Goal: Information Seeking & Learning: Find specific fact

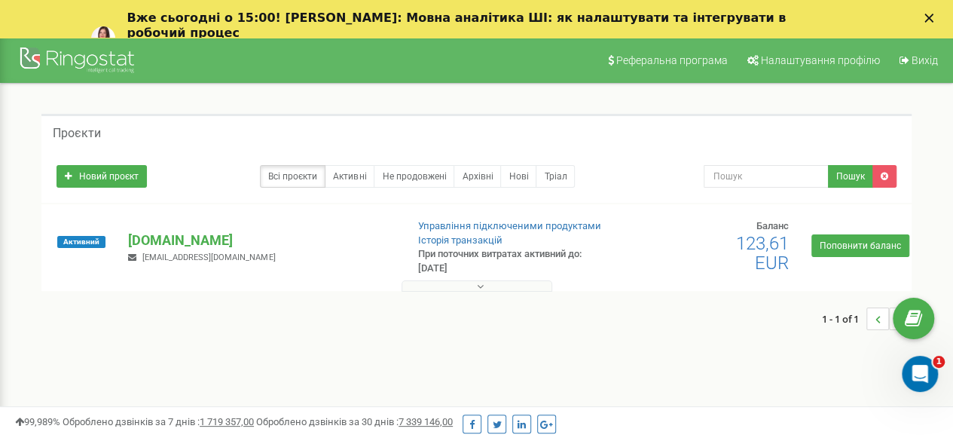
click at [136, 227] on div "Активний upv.global development.manager.eng@upv.global Управління підключеними …" at bounding box center [476, 254] width 863 height 71
click at [145, 239] on p "[DOMAIN_NAME]" at bounding box center [260, 241] width 265 height 20
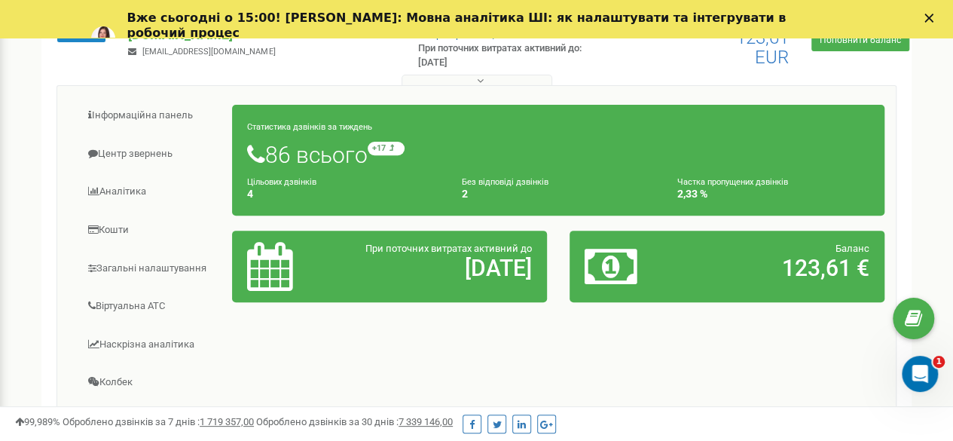
scroll to position [207, 0]
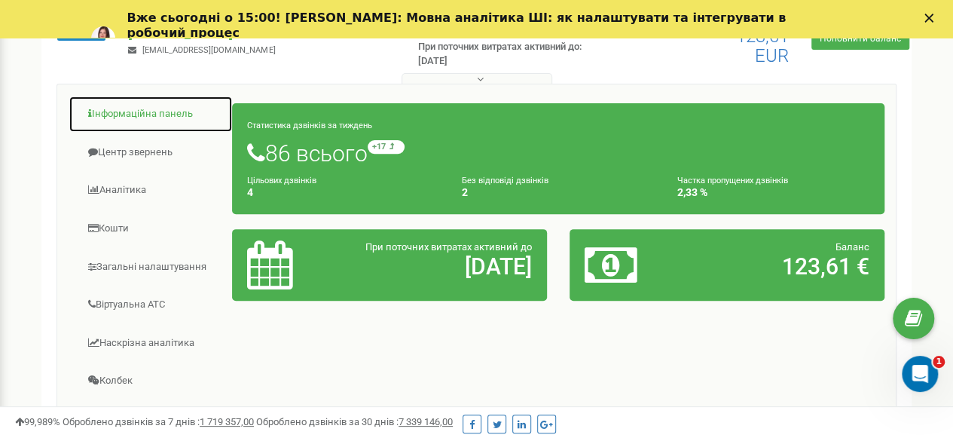
click at [173, 106] on link "Інформаційна панель" at bounding box center [151, 114] width 164 height 37
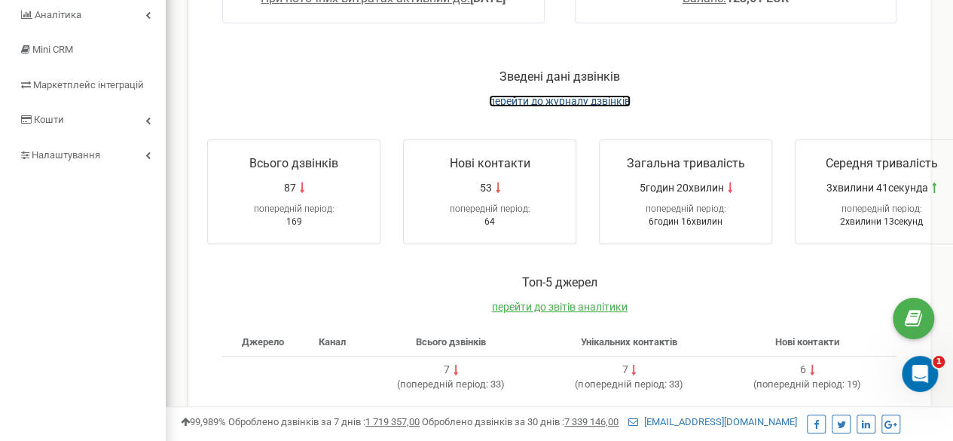
click at [540, 102] on span "перейти до журналу дзвінків" at bounding box center [560, 101] width 142 height 12
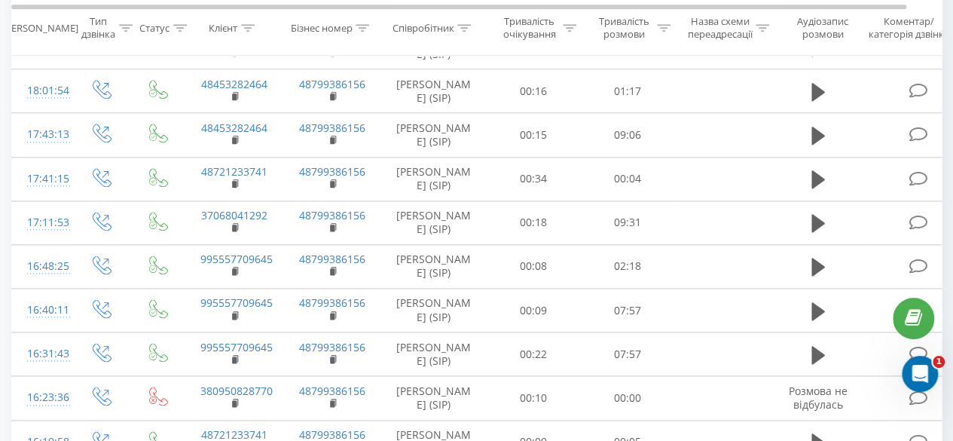
scroll to position [889, 0]
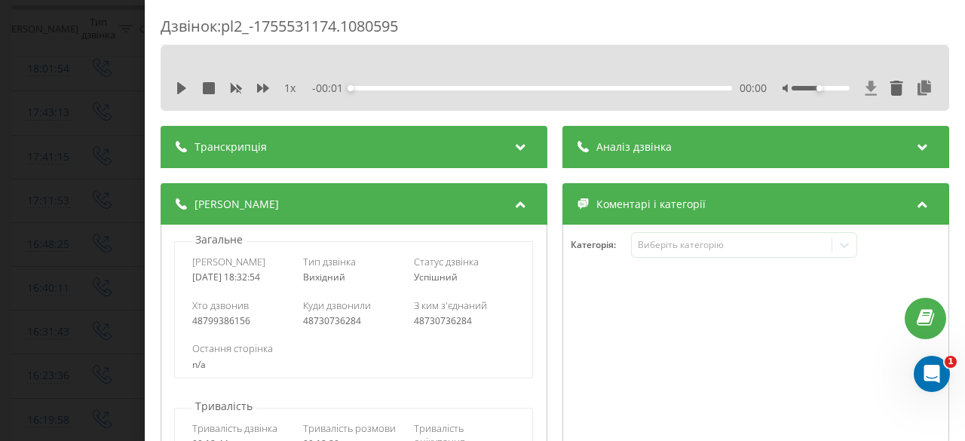
click at [864, 88] on icon at bounding box center [870, 88] width 13 height 15
click at [46, 105] on div "Дзвінок : pl2_-1755531174.1080595 1 x - 12:20 00:00 00:00 Транскрипція Для AI-а…" at bounding box center [482, 220] width 965 height 441
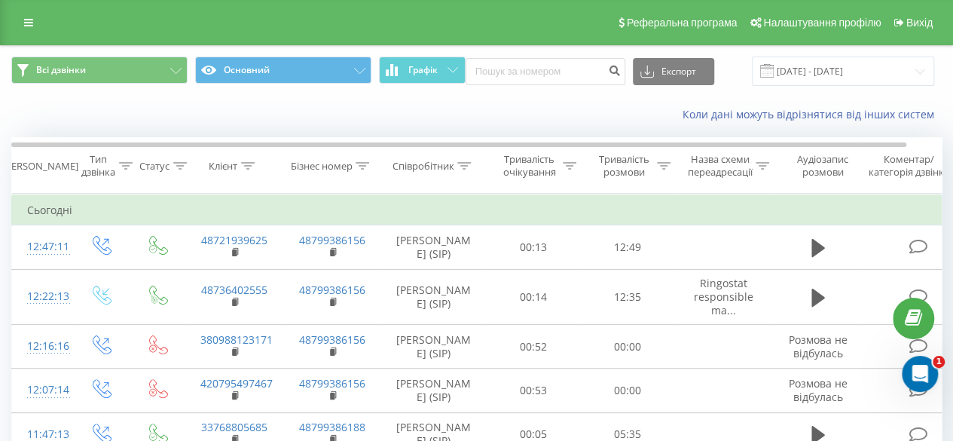
click at [463, 162] on icon at bounding box center [465, 166] width 14 height 8
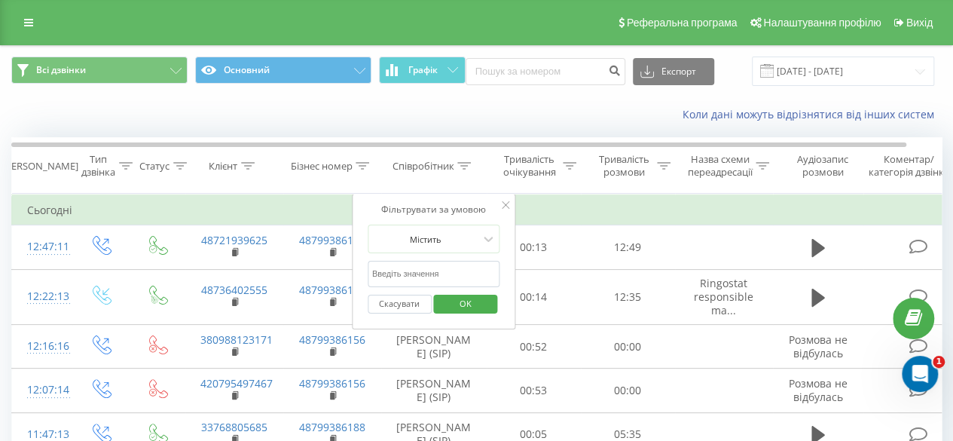
click at [576, 189] on th "Тривалість очікування" at bounding box center [534, 166] width 94 height 56
click at [506, 207] on icon at bounding box center [506, 205] width 8 height 8
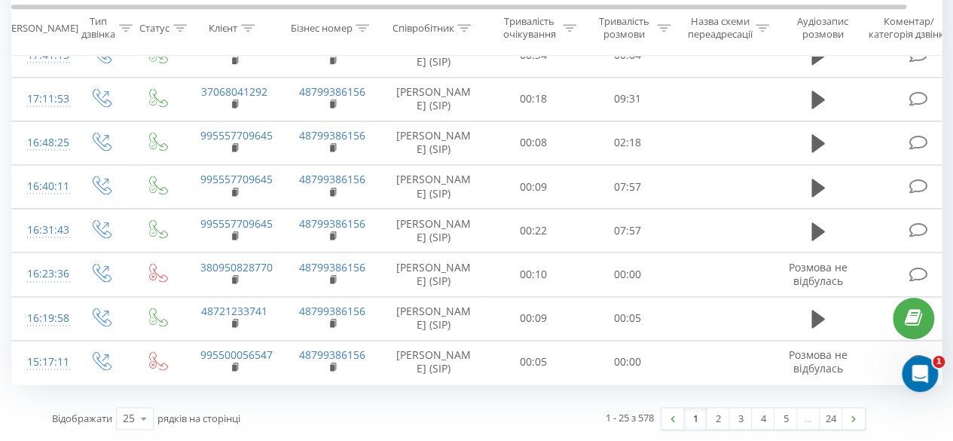
scroll to position [1542, 0]
click at [719, 423] on link "2" at bounding box center [718, 418] width 23 height 21
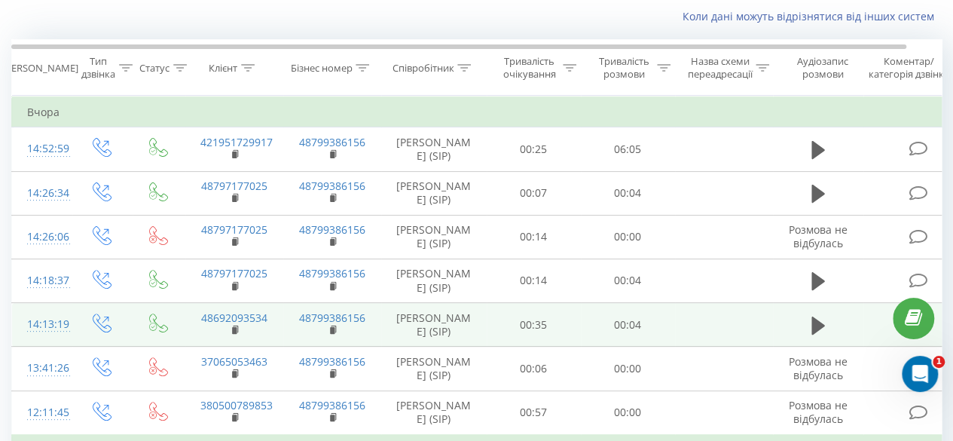
scroll to position [94, 0]
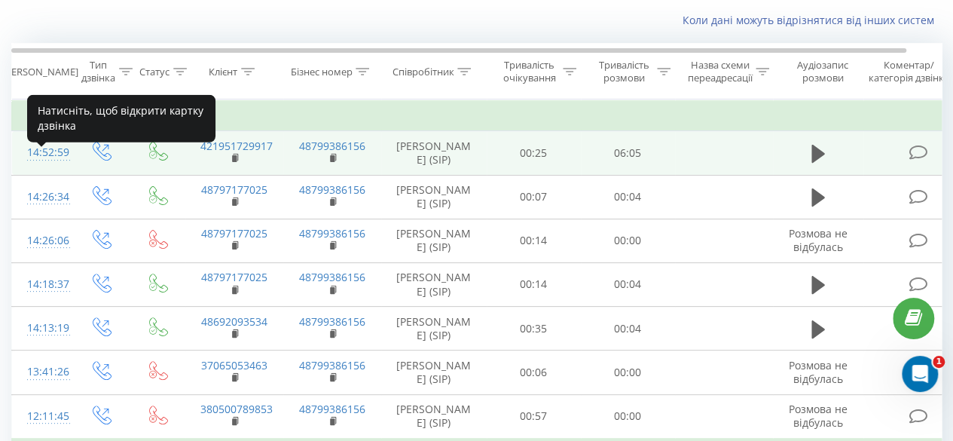
click at [49, 167] on div "14:52:59" at bounding box center [42, 152] width 30 height 29
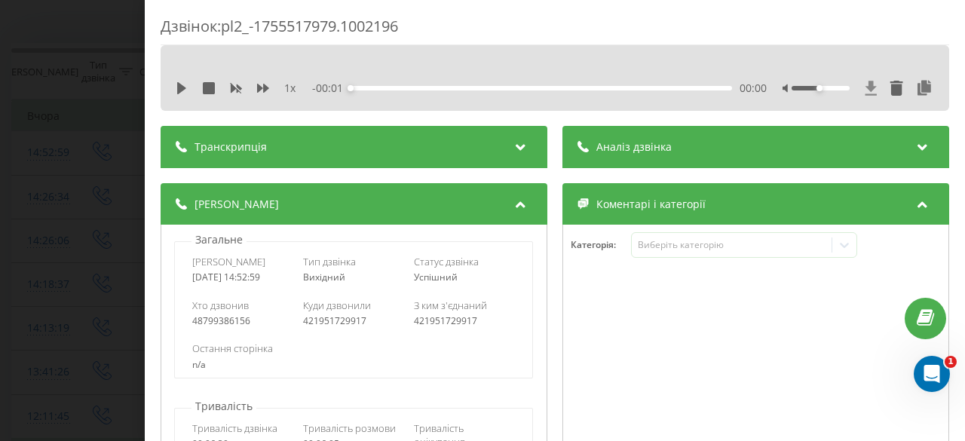
click at [865, 87] on icon at bounding box center [870, 88] width 11 height 14
click at [47, 96] on div "Дзвінок : pl2_-1755517979.1002196 1 x - 06:00 00:00 00:00 Транскрипція Для AI-а…" at bounding box center [482, 220] width 965 height 441
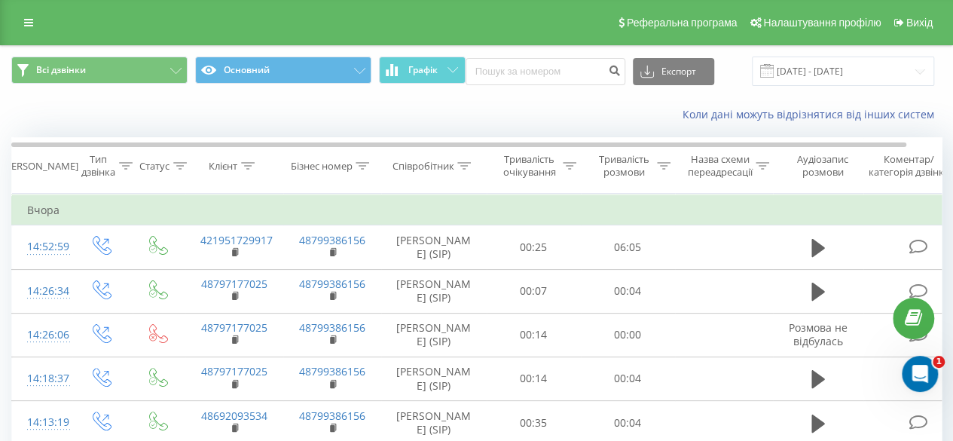
click at [466, 165] on icon at bounding box center [465, 166] width 14 height 8
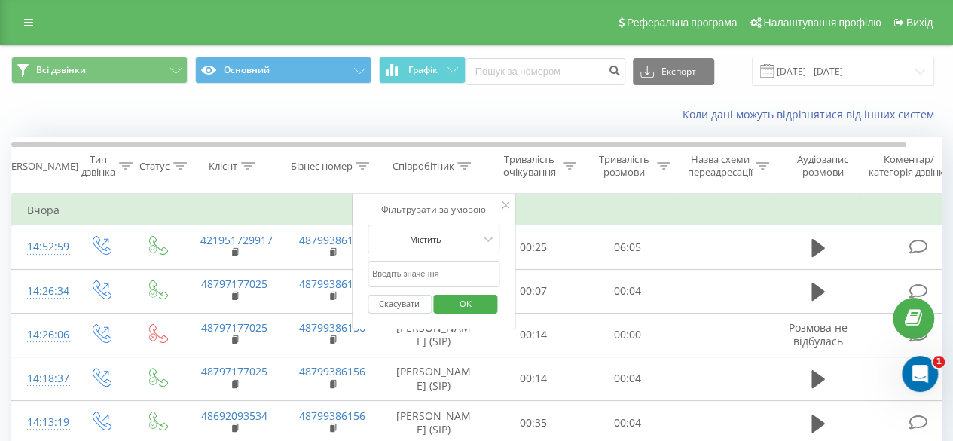
click at [430, 280] on input "text" at bounding box center [434, 274] width 133 height 26
type input "Рекрутинг"
click at [457, 298] on span "OK" at bounding box center [466, 303] width 42 height 23
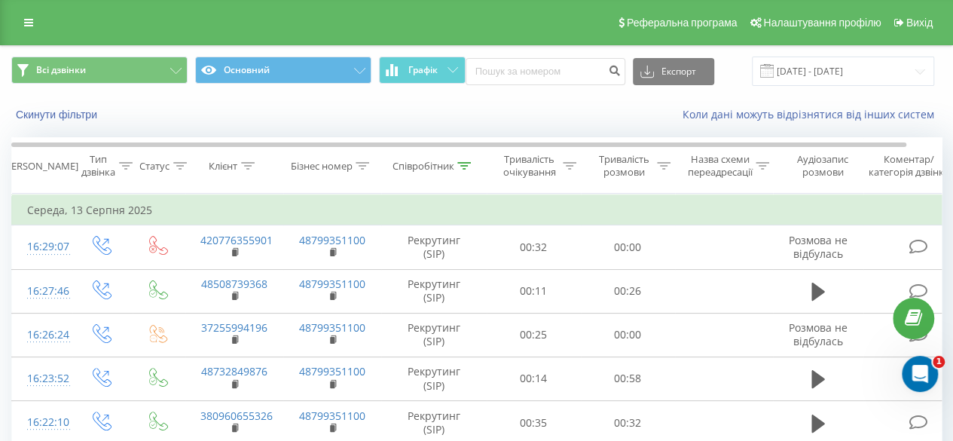
click at [466, 176] on th "Співробітник" at bounding box center [433, 166] width 105 height 56
click at [465, 167] on icon at bounding box center [464, 166] width 14 height 8
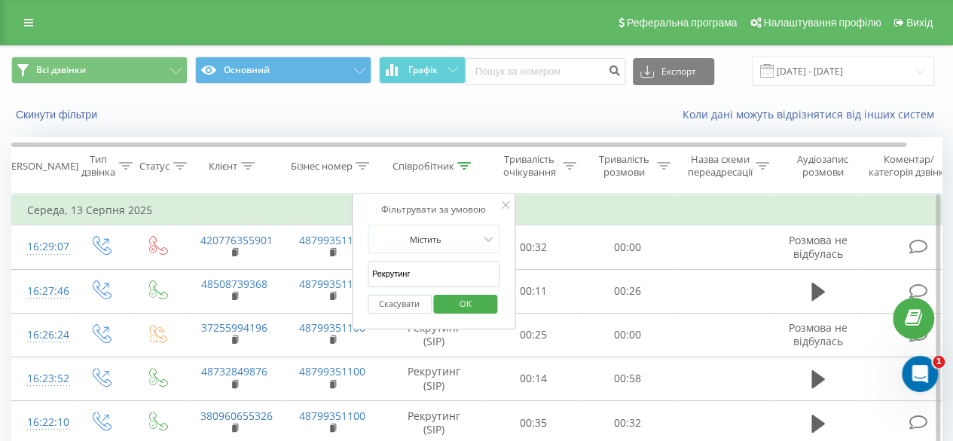
click at [471, 263] on input "Рекрутинг" at bounding box center [434, 274] width 133 height 26
click at [488, 277] on input "text" at bounding box center [434, 274] width 133 height 26
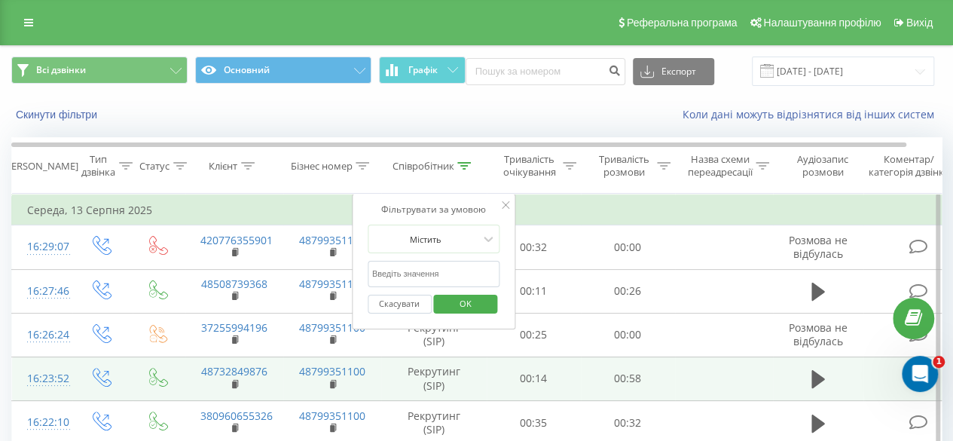
click at [469, 365] on td "Рекрутинг (SIP)" at bounding box center [433, 378] width 105 height 44
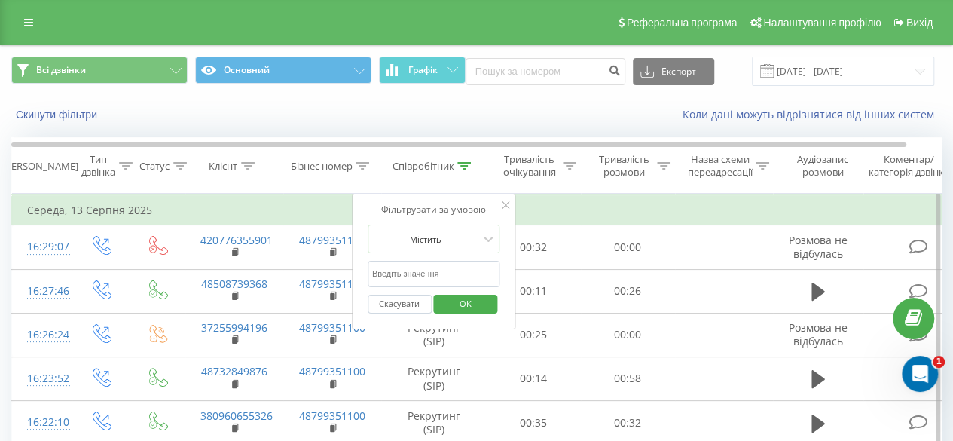
click at [460, 274] on input "text" at bounding box center [434, 274] width 133 height 26
type input "Остап"
click at [464, 308] on span "OK" at bounding box center [466, 303] width 42 height 23
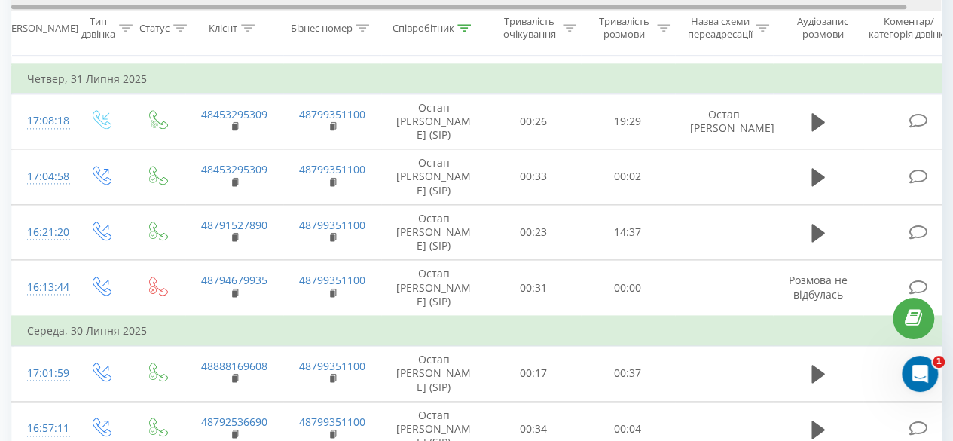
scroll to position [1341, 0]
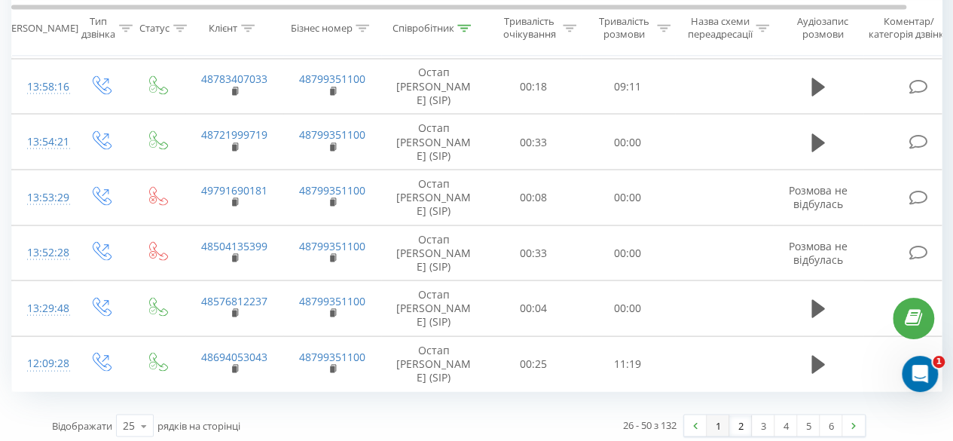
click at [723, 414] on link "1" at bounding box center [718, 424] width 23 height 21
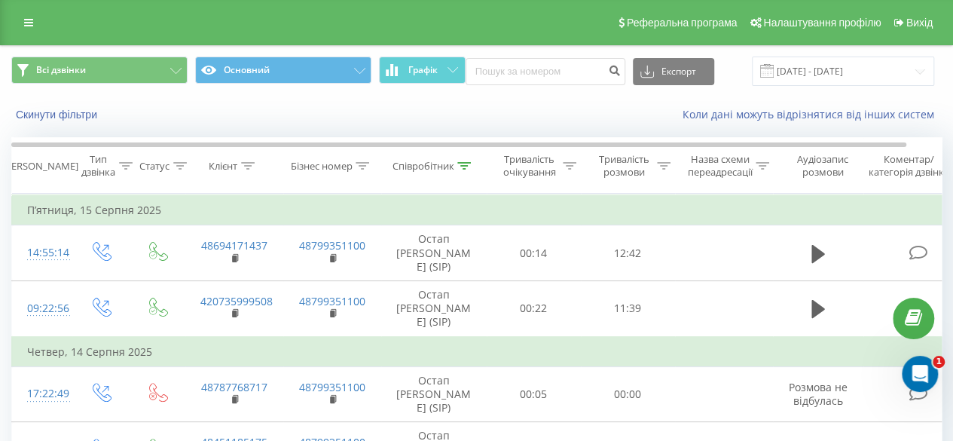
click at [469, 162] on icon at bounding box center [465, 166] width 14 height 8
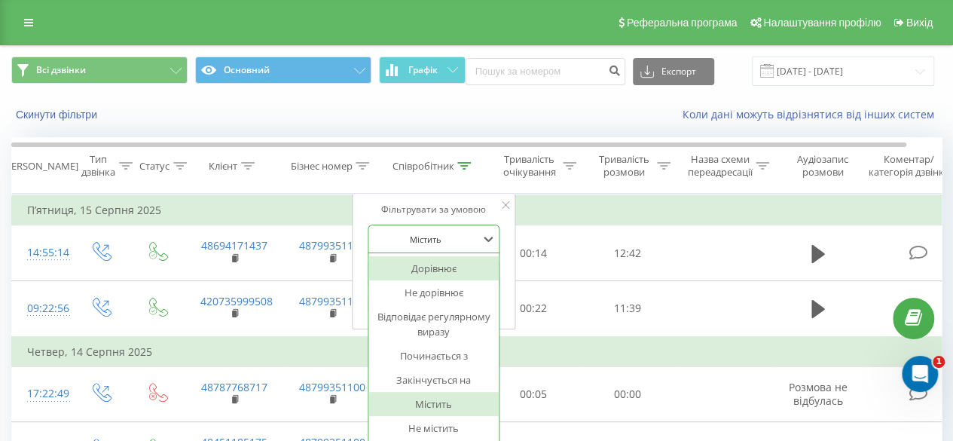
scroll to position [2, 0]
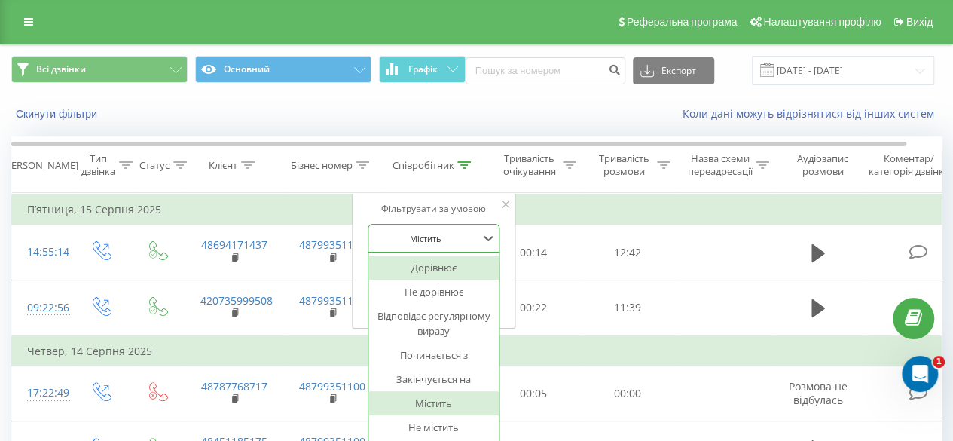
click at [439, 248] on div "Містить" at bounding box center [434, 238] width 133 height 29
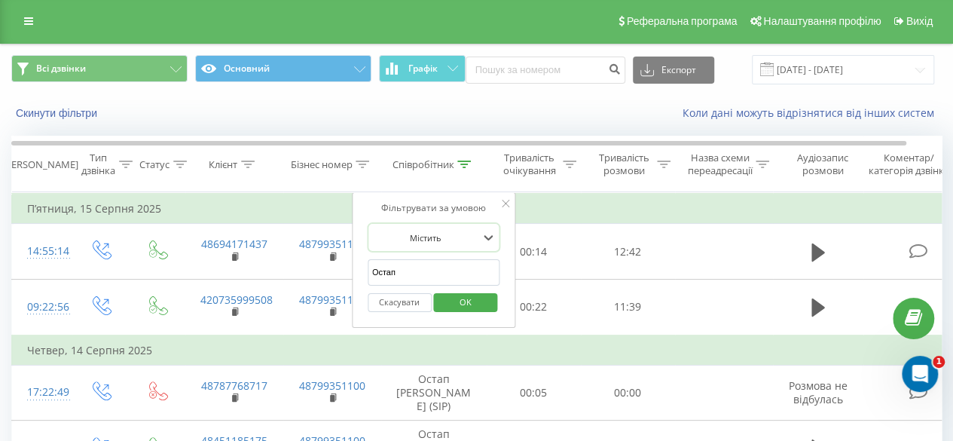
click at [434, 231] on div at bounding box center [425, 238] width 107 height 14
click at [409, 266] on input "Остап" at bounding box center [434, 272] width 133 height 26
click at [420, 275] on input "text" at bounding box center [434, 272] width 133 height 26
type input "Рекрутинг"
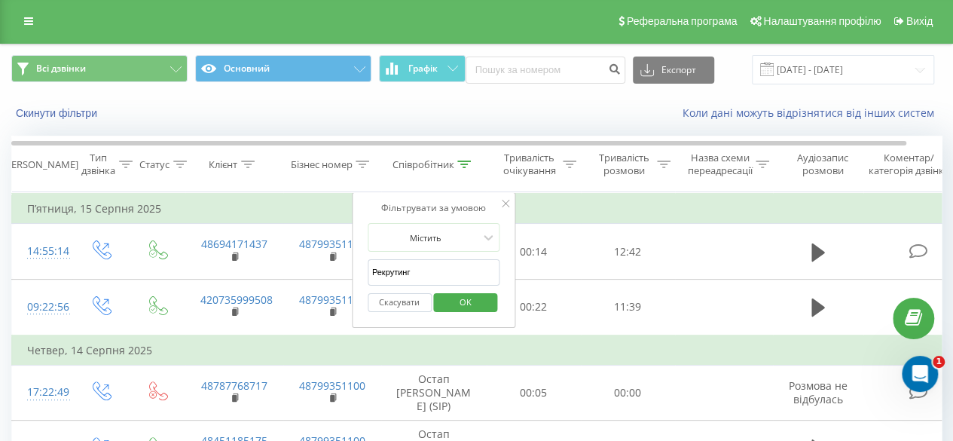
click at [459, 304] on span "OK" at bounding box center [466, 301] width 42 height 23
